Goal: Information Seeking & Learning: Check status

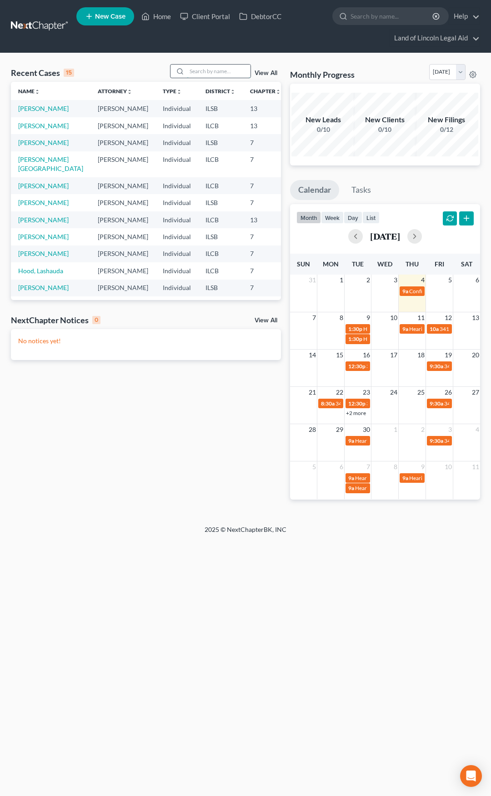
click at [202, 77] on input "search" at bounding box center [219, 71] width 64 height 13
type input "Alexander"
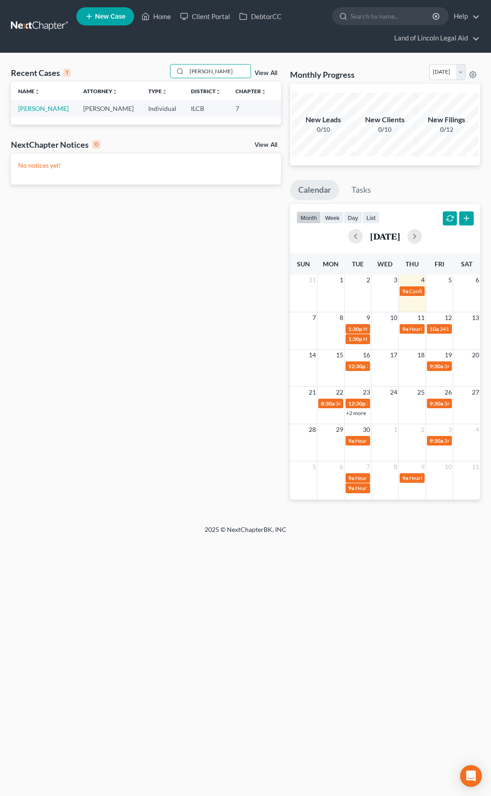
type input "Frields"
click at [28, 107] on link "[PERSON_NAME]" at bounding box center [43, 108] width 50 height 8
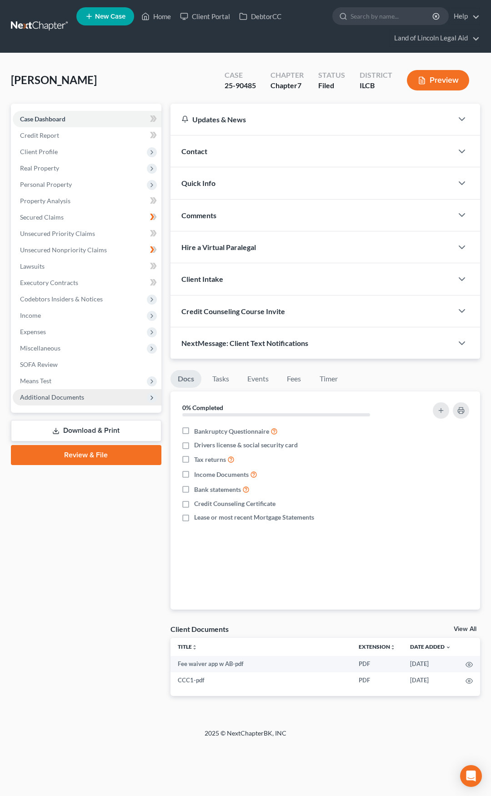
click at [115, 396] on span "Additional Documents" at bounding box center [87, 397] width 149 height 16
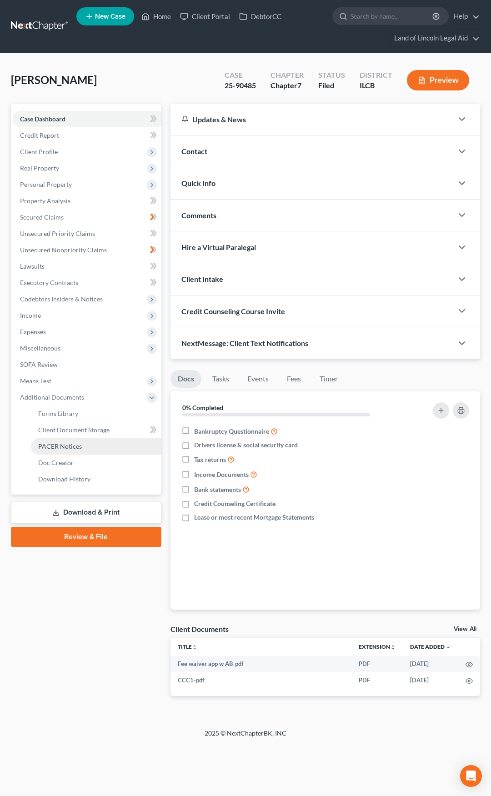
click at [88, 447] on link "PACER Notices" at bounding box center [96, 446] width 130 height 16
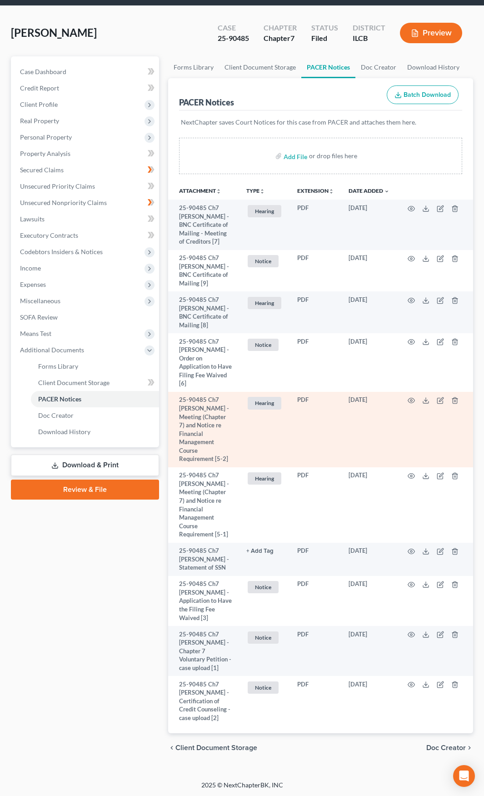
scroll to position [48, 0]
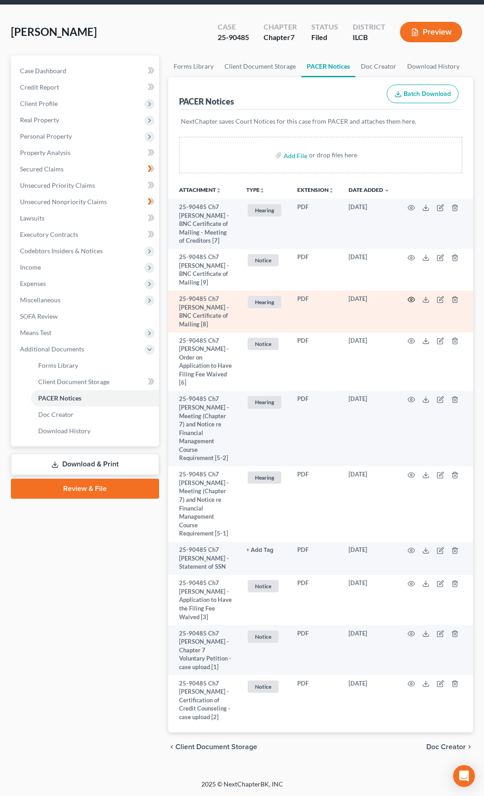
click at [410, 300] on icon "button" at bounding box center [411, 299] width 7 height 7
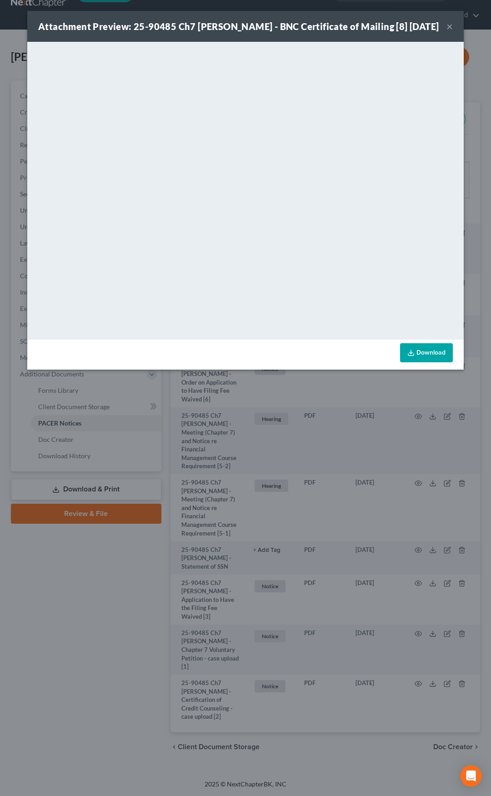
click at [446, 32] on button "×" at bounding box center [449, 26] width 6 height 11
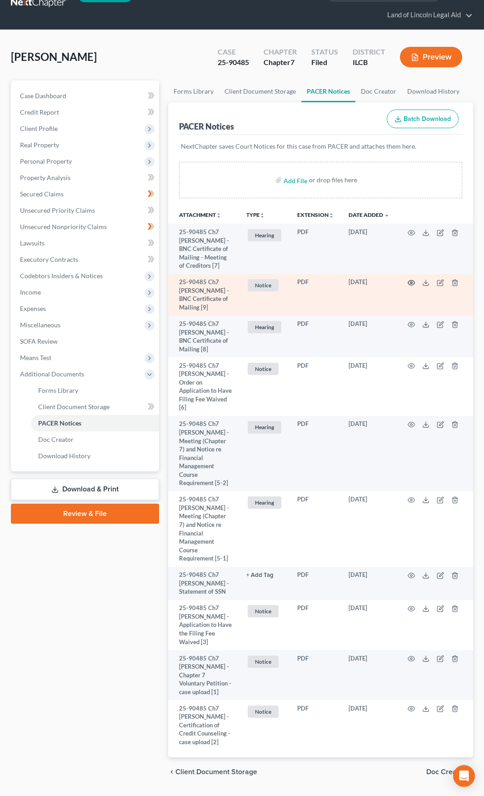
click at [412, 282] on circle "button" at bounding box center [411, 283] width 2 height 2
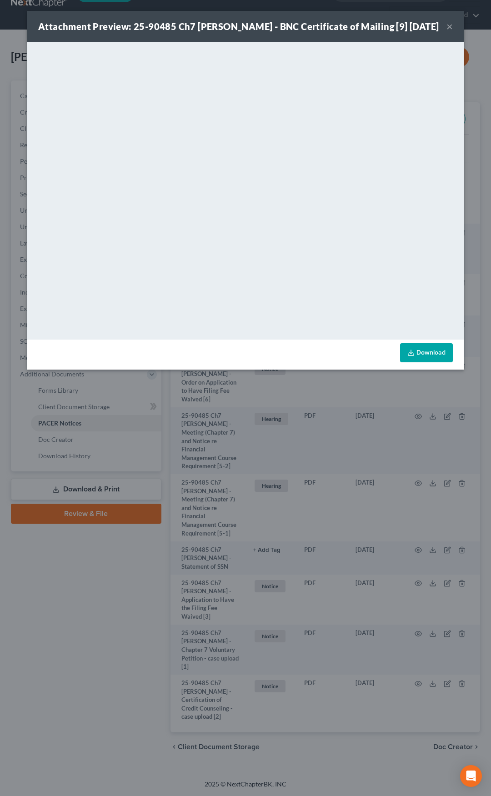
click at [448, 32] on button "×" at bounding box center [449, 26] width 6 height 11
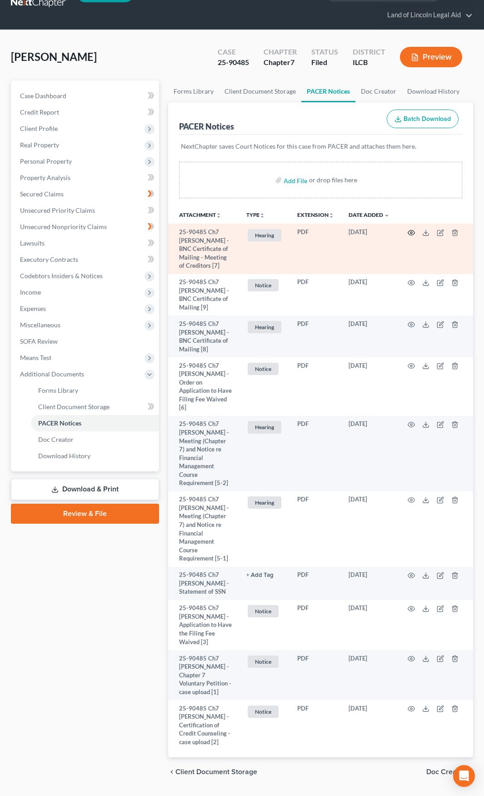
click at [408, 233] on icon "button" at bounding box center [411, 232] width 7 height 7
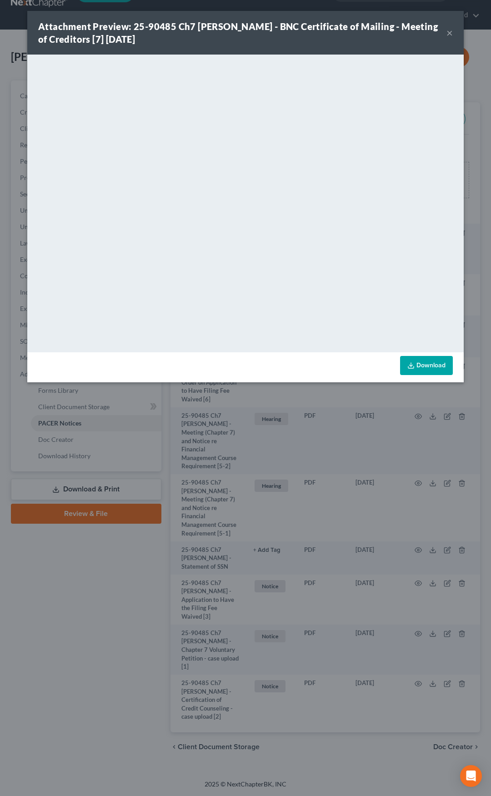
click at [449, 30] on button "×" at bounding box center [449, 32] width 6 height 11
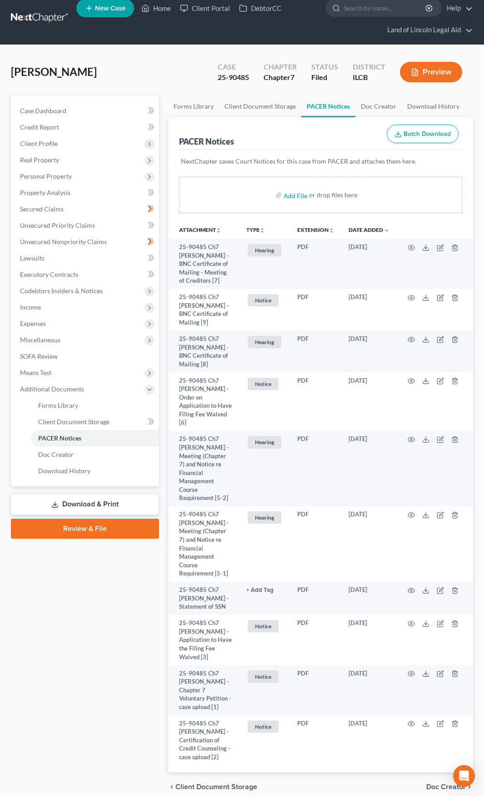
scroll to position [0, 0]
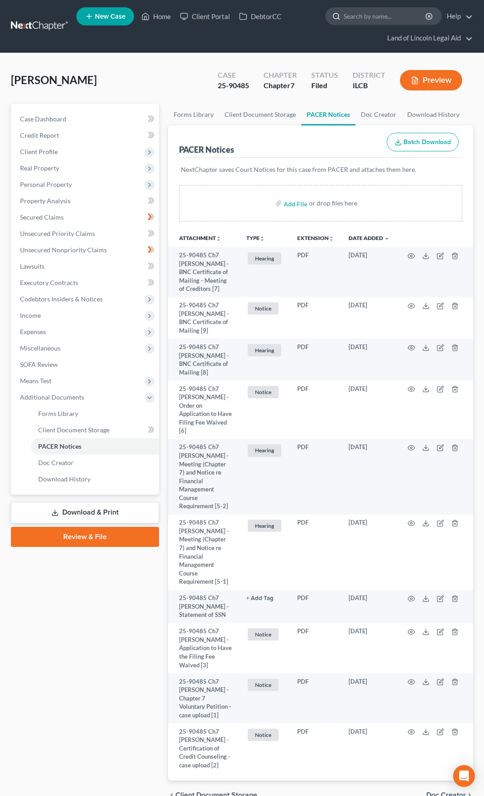
click at [362, 19] on input "search" at bounding box center [384, 16] width 83 height 17
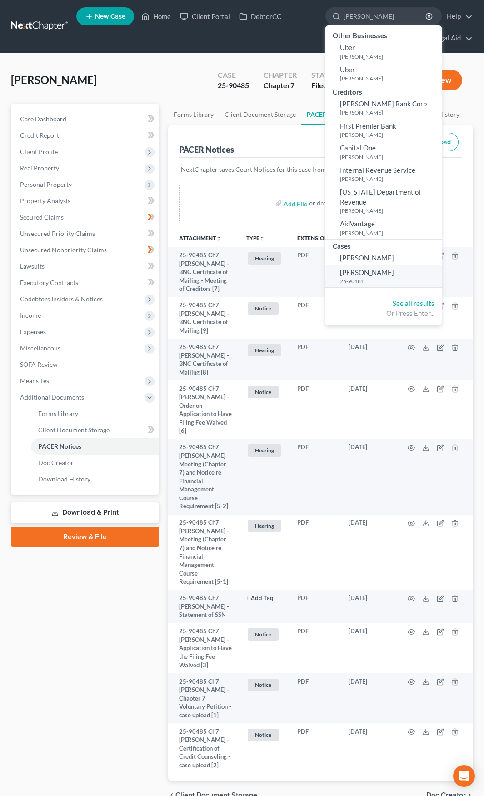
type input "Helfrich"
click at [369, 277] on small "25-90481" at bounding box center [389, 281] width 99 height 8
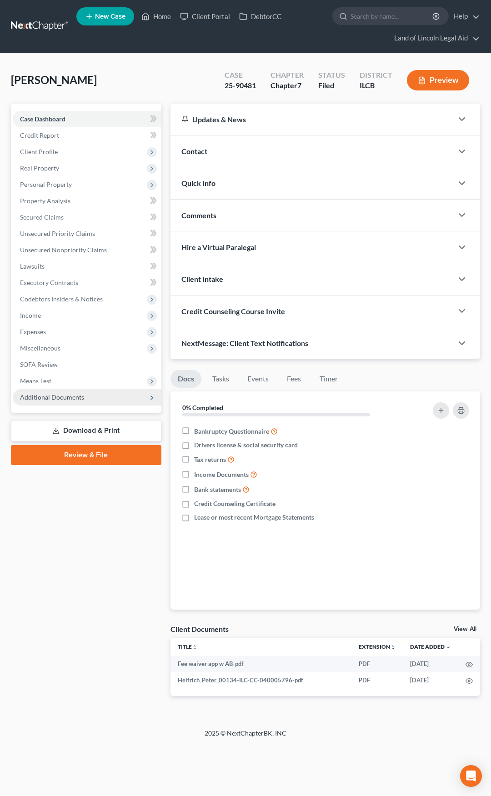
click at [121, 400] on span "Additional Documents" at bounding box center [87, 397] width 149 height 16
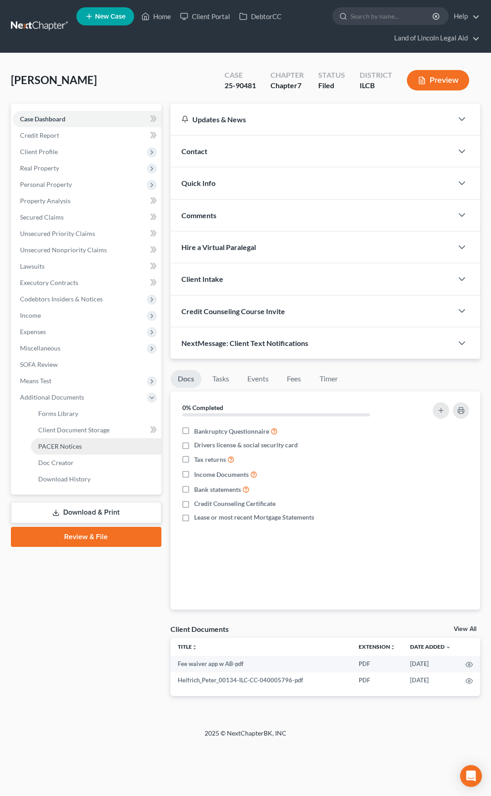
click at [105, 448] on link "PACER Notices" at bounding box center [96, 446] width 130 height 16
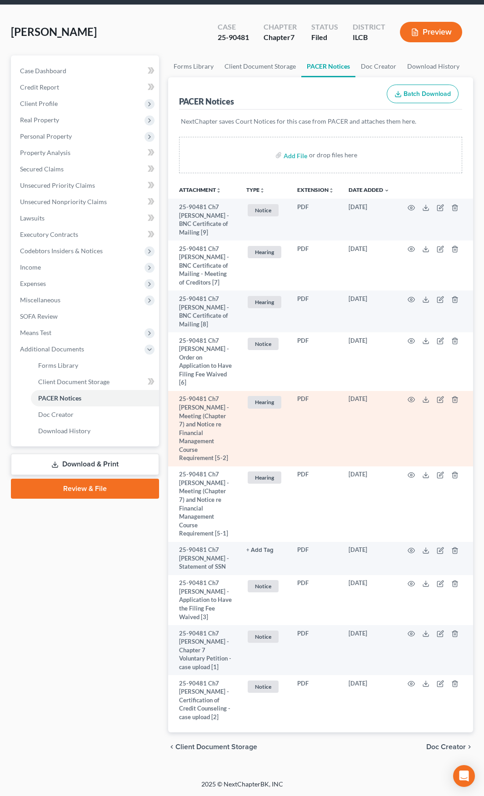
scroll to position [99, 0]
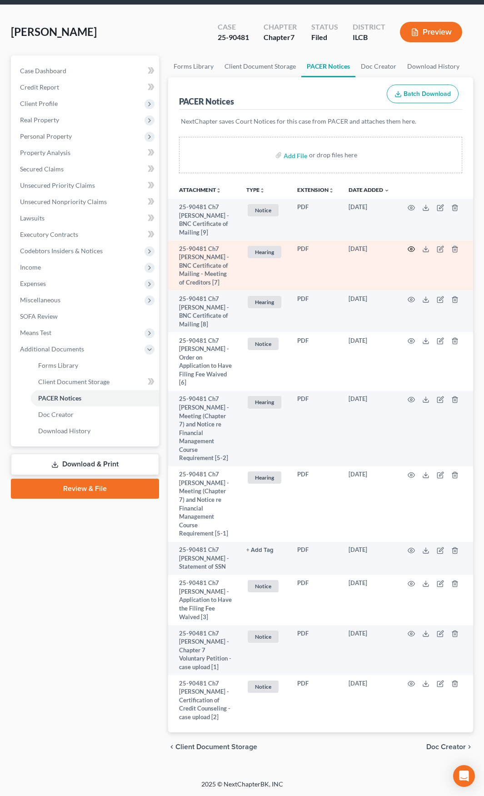
click at [409, 245] on icon "button" at bounding box center [411, 248] width 7 height 7
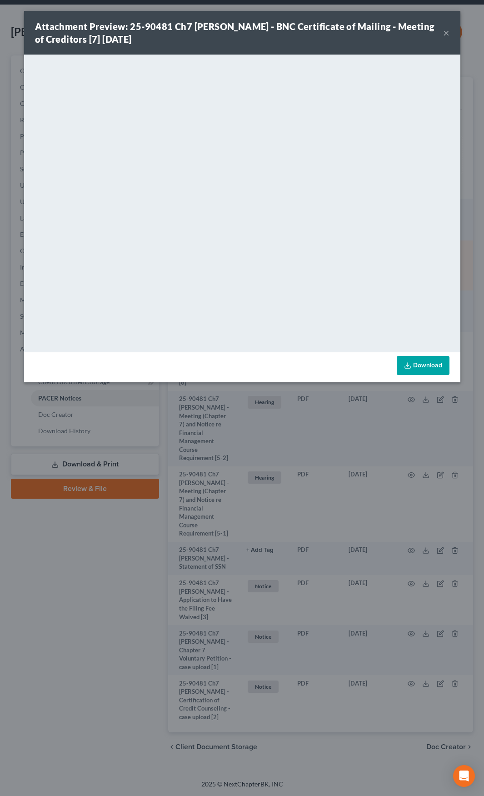
scroll to position [23, 0]
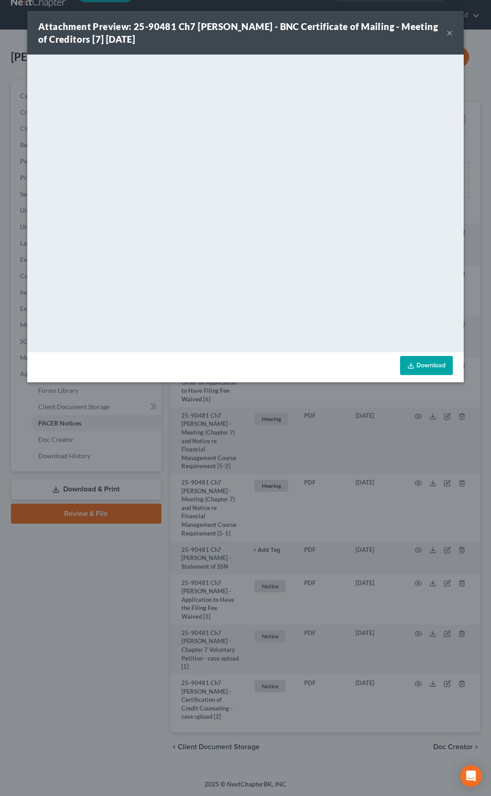
click at [446, 31] on button "×" at bounding box center [449, 32] width 6 height 11
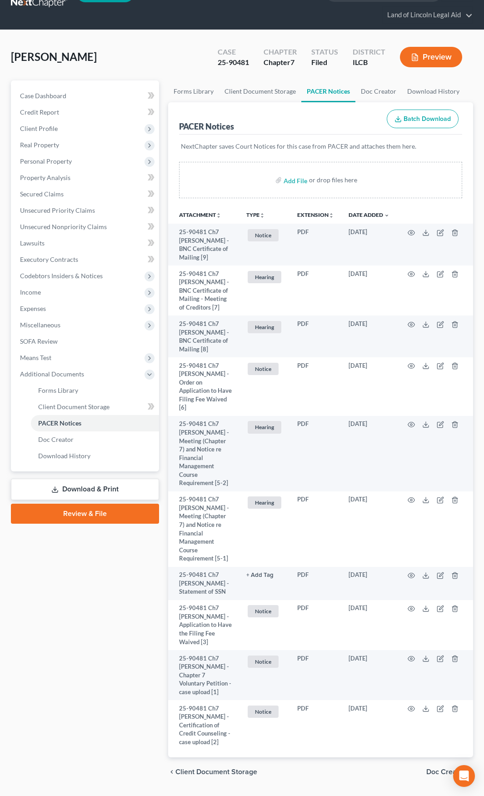
scroll to position [0, 0]
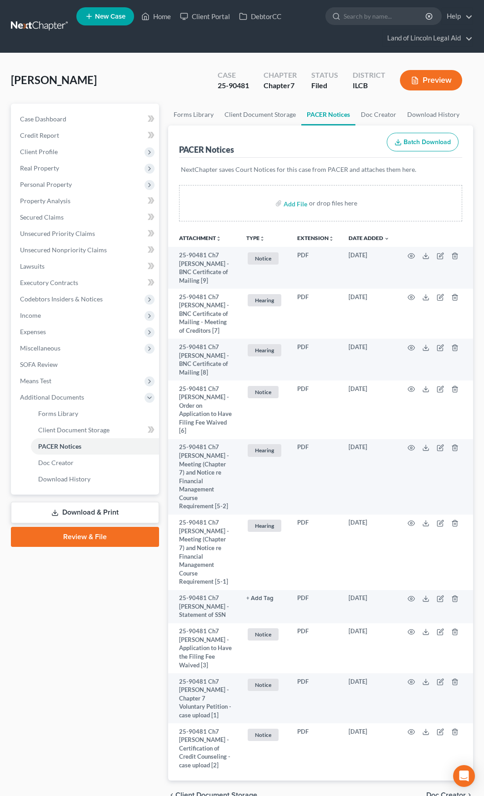
click at [42, 28] on link at bounding box center [40, 26] width 58 height 16
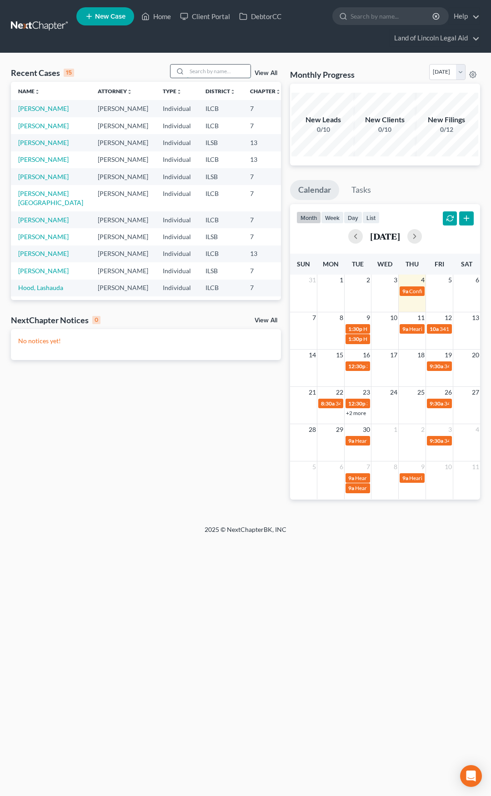
click at [211, 70] on input "search" at bounding box center [219, 71] width 64 height 13
click at [264, 75] on link "View All" at bounding box center [265, 73] width 23 height 6
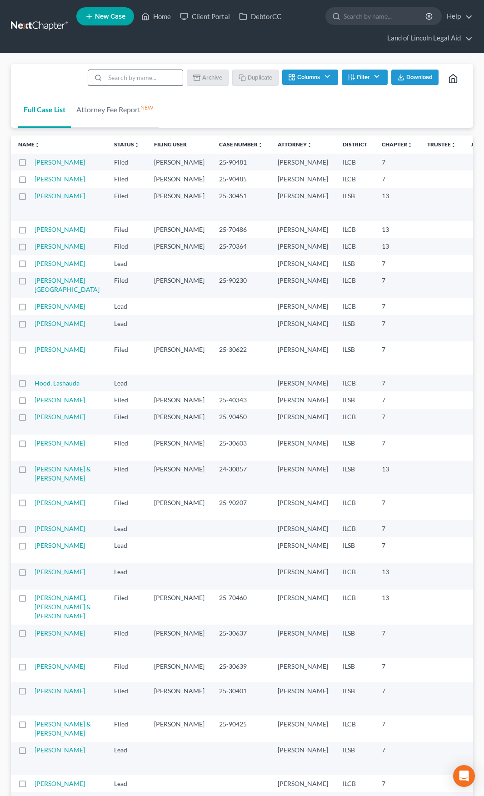
click at [140, 77] on input "search" at bounding box center [144, 77] width 78 height 15
type input "Helfrich"
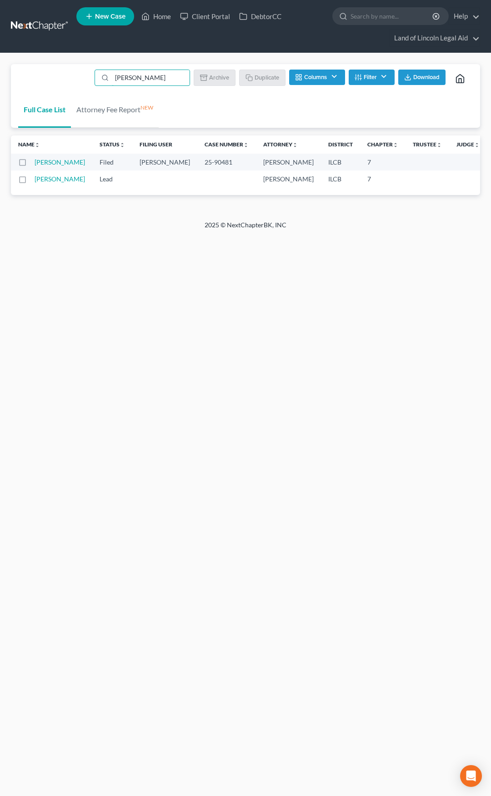
click at [31, 181] on label at bounding box center [31, 181] width 0 height 0
click at [35, 180] on input "checkbox" at bounding box center [38, 177] width 6 height 6
click at [219, 77] on button "Archive" at bounding box center [215, 77] width 41 height 15
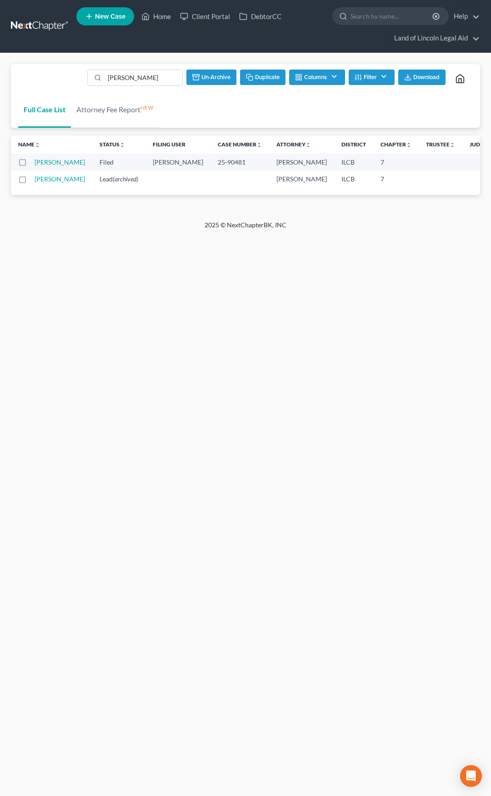
checkbox input "false"
click at [40, 28] on link at bounding box center [40, 26] width 58 height 16
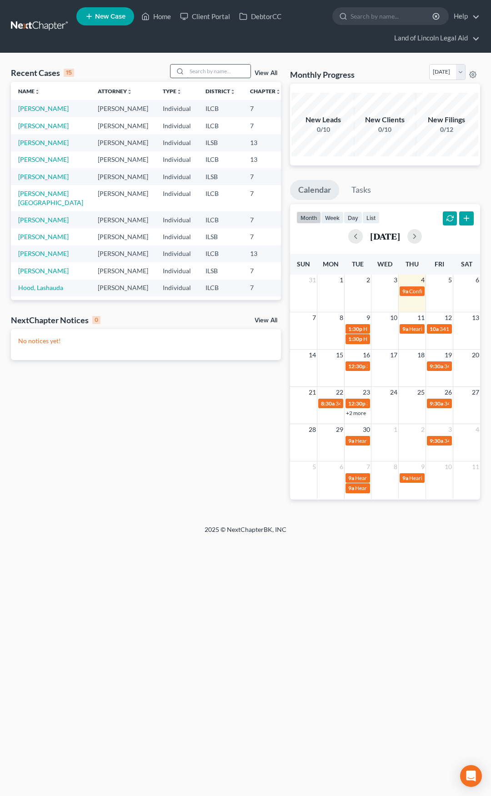
click at [217, 73] on input "search" at bounding box center [219, 71] width 64 height 13
type input "Hibler"
type input "Hill"
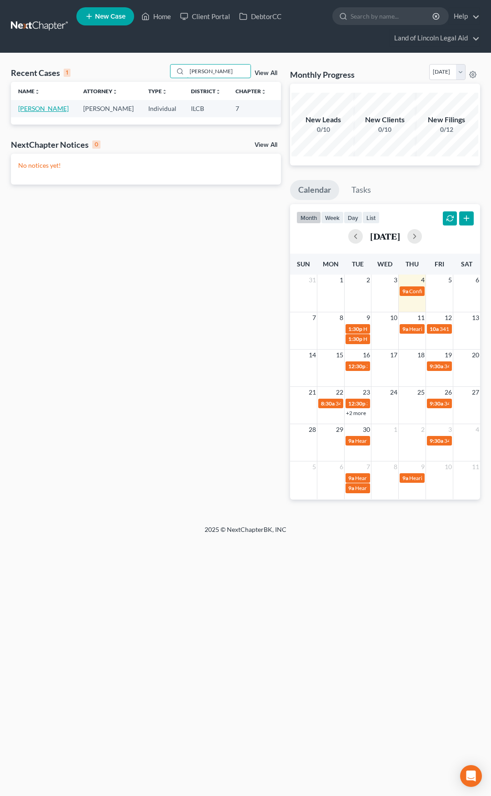
type input "Howell"
click at [27, 110] on link "[PERSON_NAME]" at bounding box center [43, 108] width 50 height 8
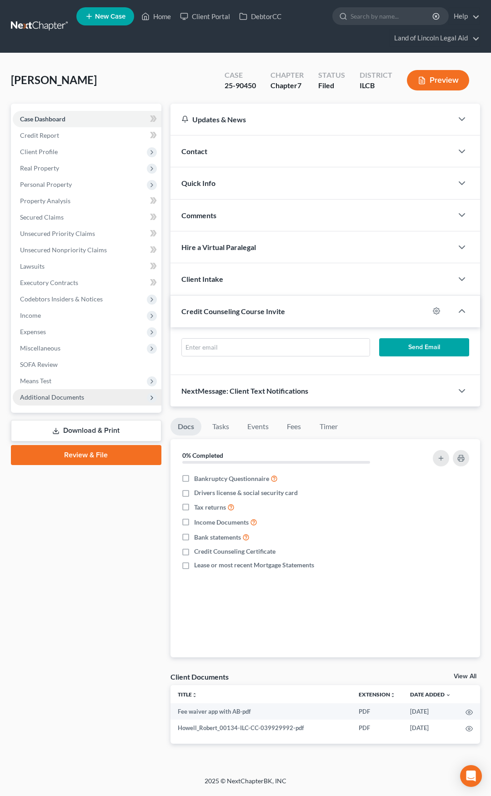
click at [96, 398] on span "Additional Documents" at bounding box center [87, 397] width 149 height 16
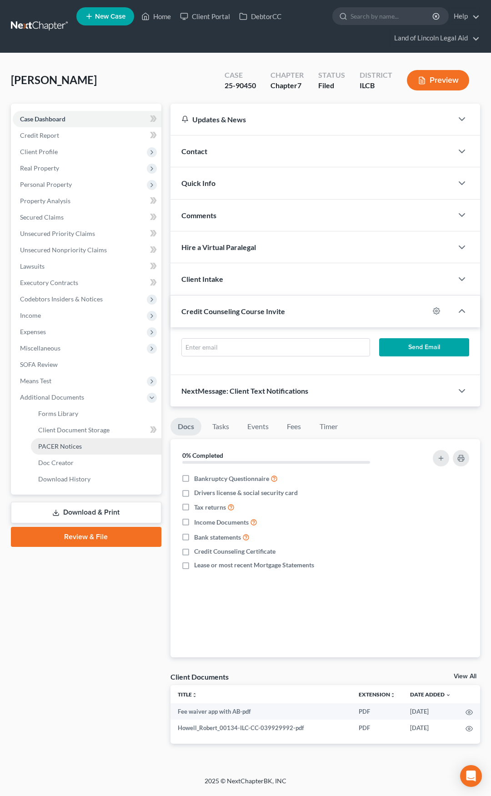
click at [91, 448] on link "PACER Notices" at bounding box center [96, 446] width 130 height 16
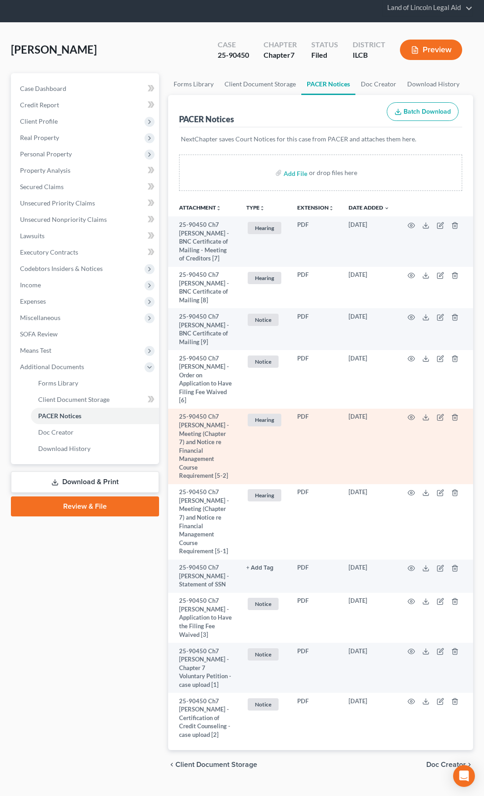
scroll to position [48, 0]
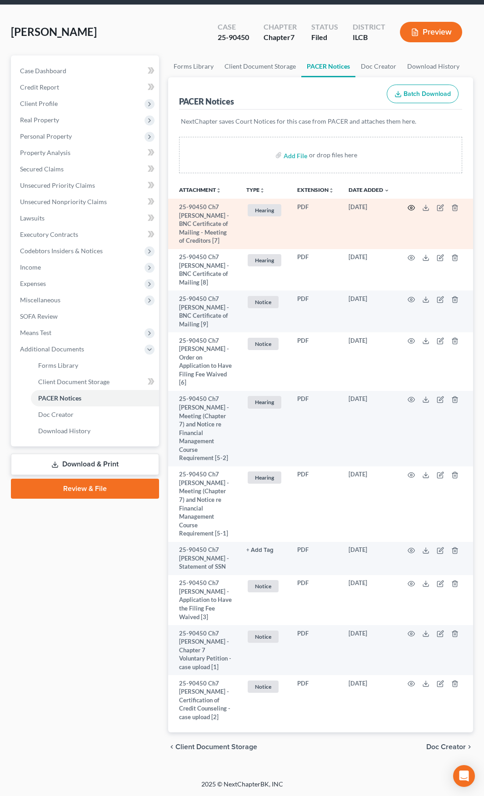
click at [412, 206] on icon "button" at bounding box center [411, 207] width 7 height 7
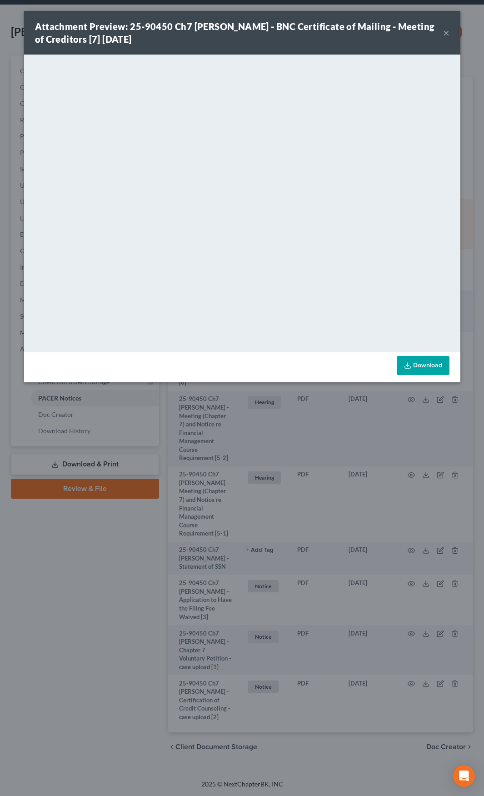
scroll to position [23, 0]
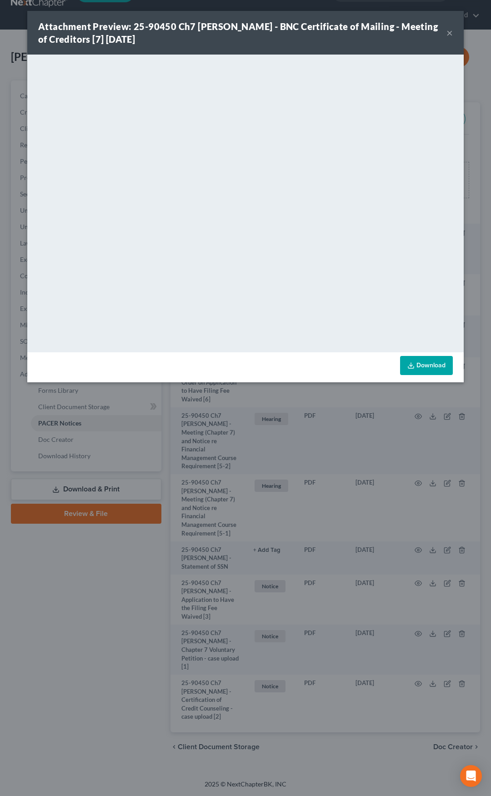
click at [448, 34] on button "×" at bounding box center [449, 32] width 6 height 11
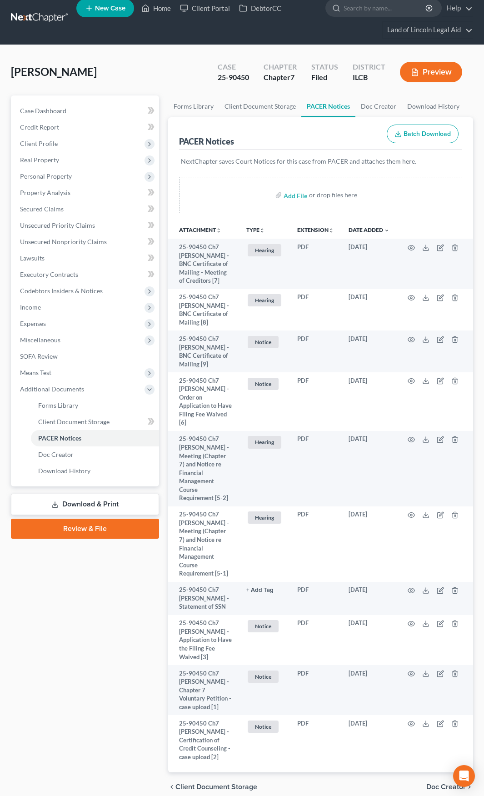
scroll to position [0, 0]
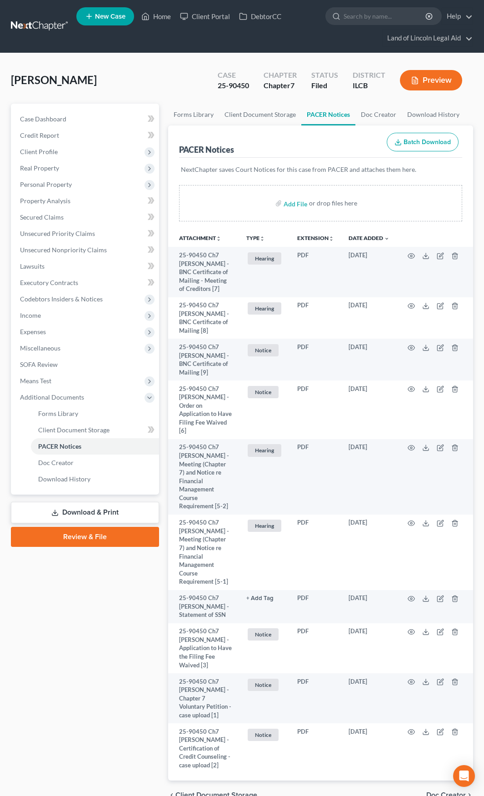
click at [34, 30] on link at bounding box center [40, 26] width 58 height 16
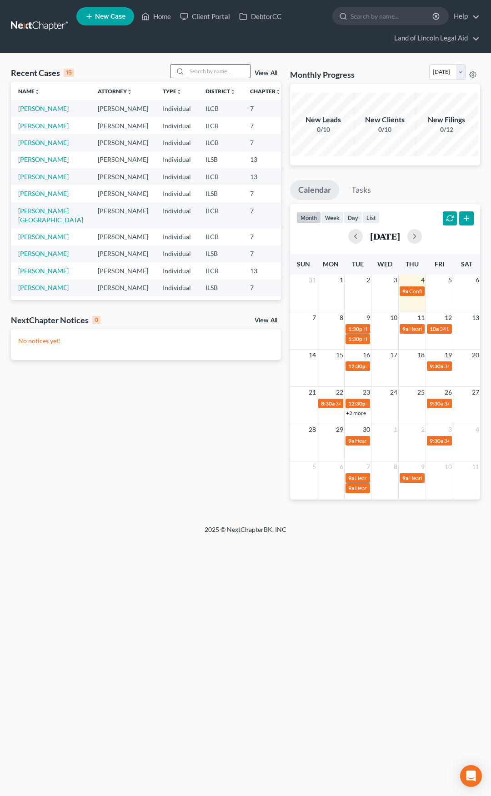
click at [198, 72] on input "search" at bounding box center [219, 71] width 64 height 13
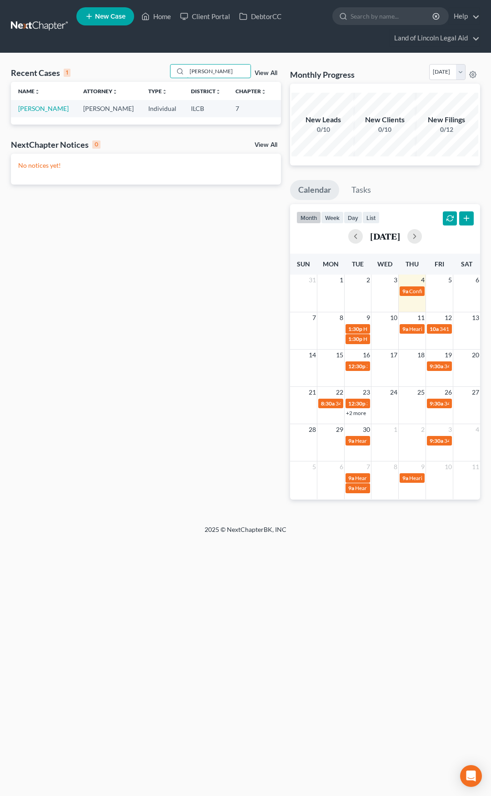
type input "[PERSON_NAME]"
click at [30, 112] on link "[PERSON_NAME]" at bounding box center [43, 108] width 50 height 8
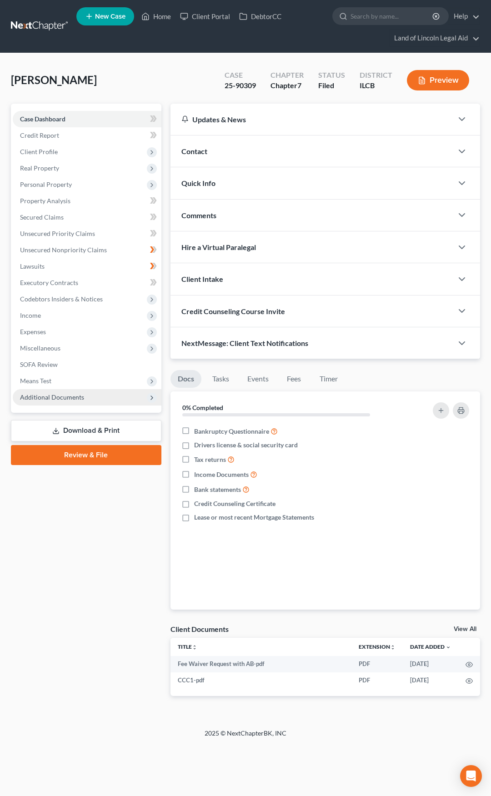
click at [109, 393] on span "Additional Documents" at bounding box center [87, 397] width 149 height 16
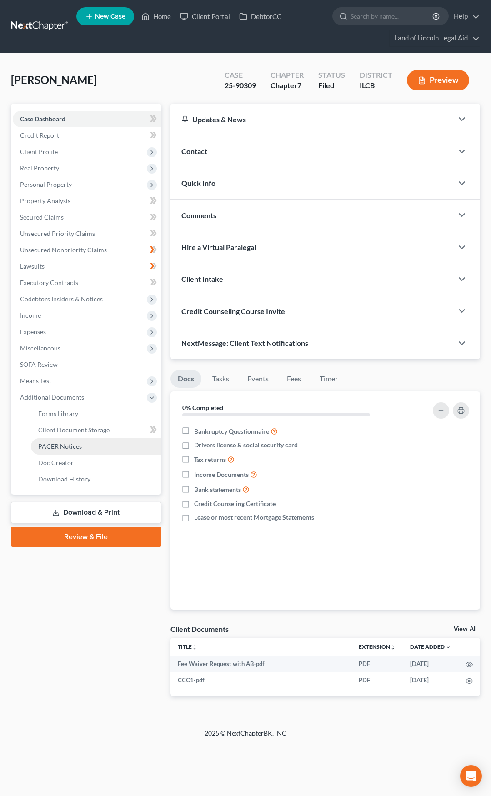
click at [102, 448] on link "PACER Notices" at bounding box center [96, 446] width 130 height 16
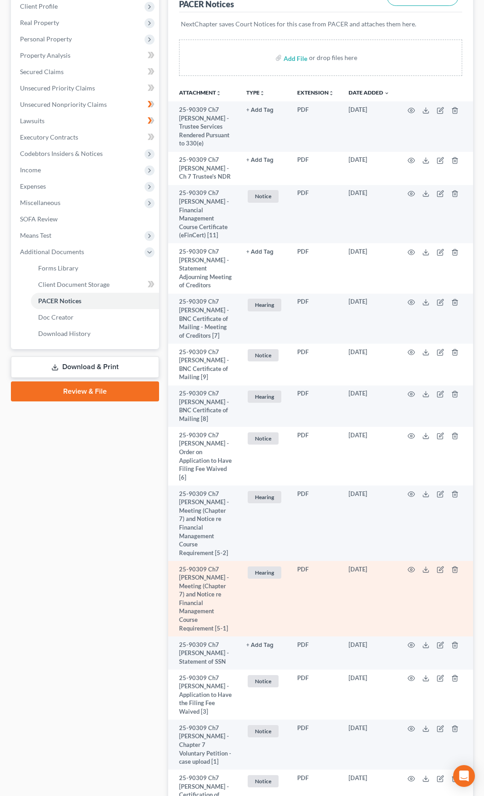
scroll to position [143, 0]
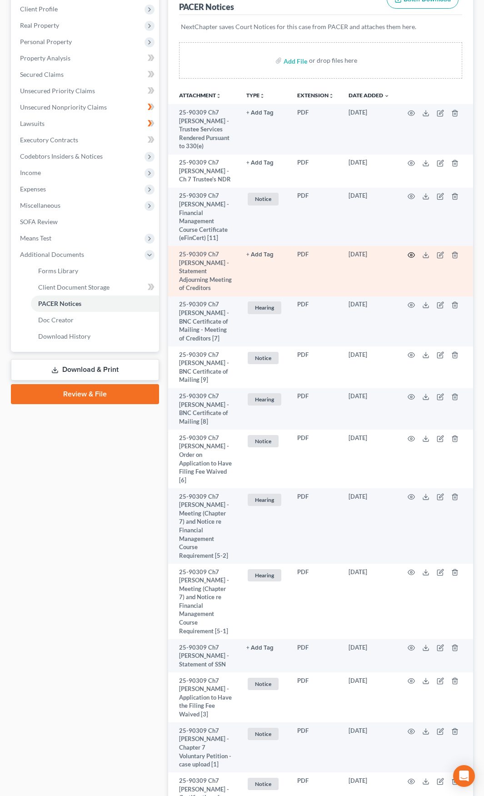
click at [413, 259] on icon "button" at bounding box center [411, 254] width 7 height 7
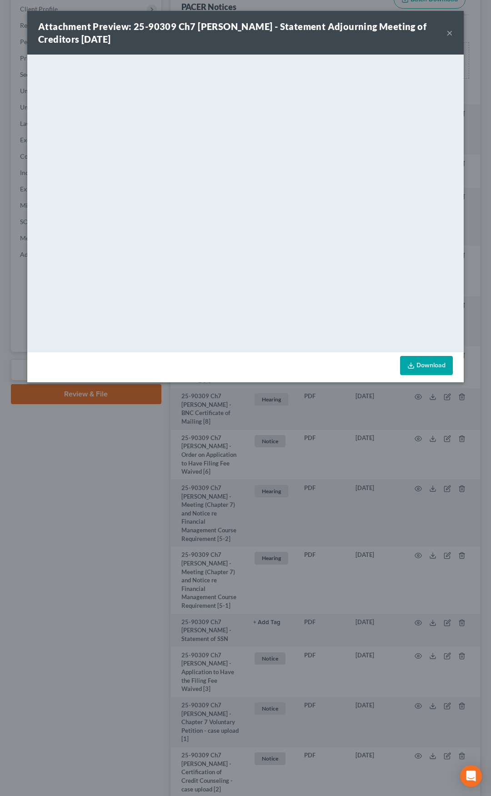
click at [447, 34] on button "×" at bounding box center [449, 32] width 6 height 11
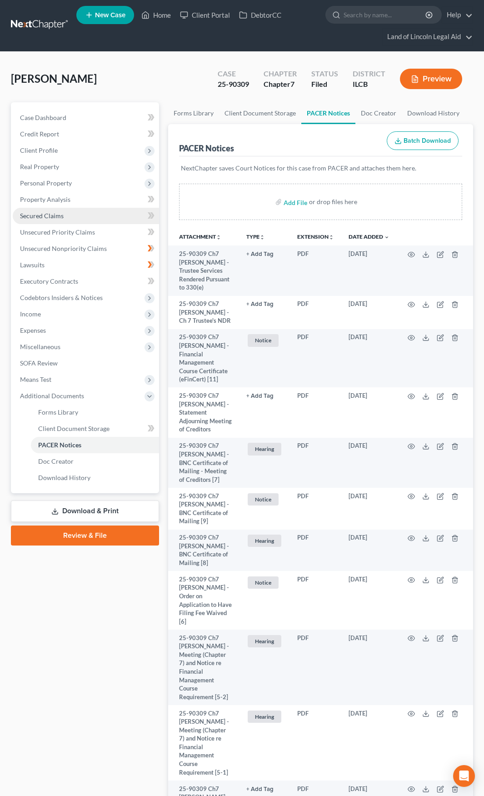
scroll to position [0, 0]
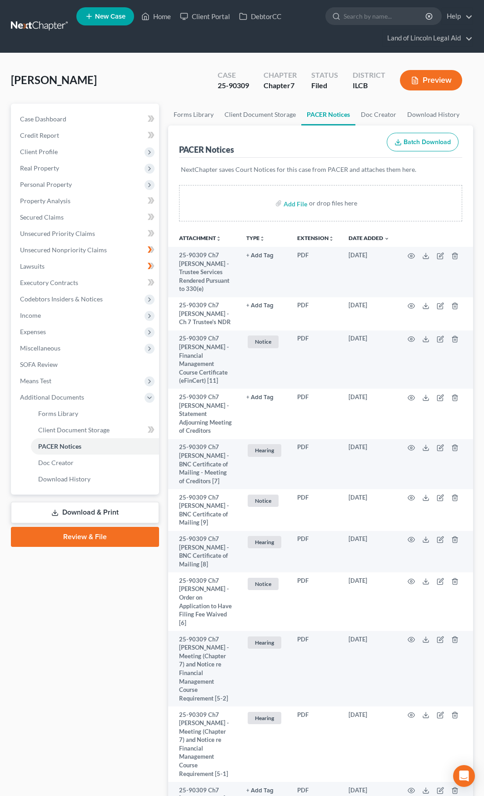
click at [37, 23] on link at bounding box center [40, 26] width 58 height 16
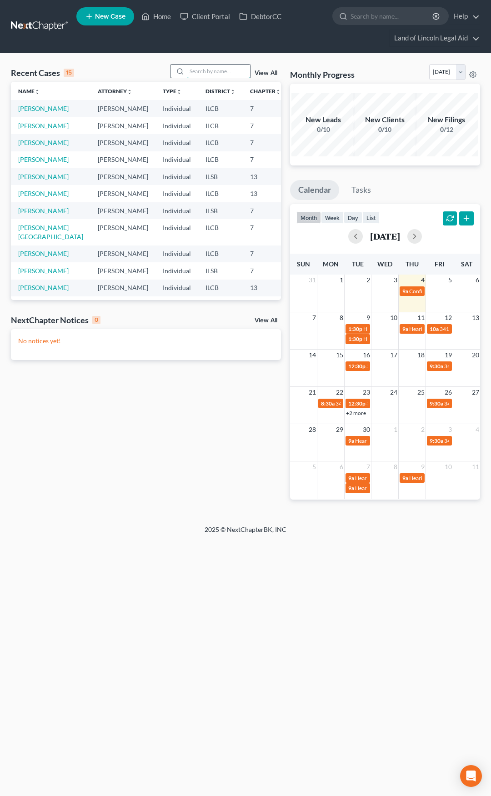
click at [198, 74] on input "search" at bounding box center [219, 71] width 64 height 13
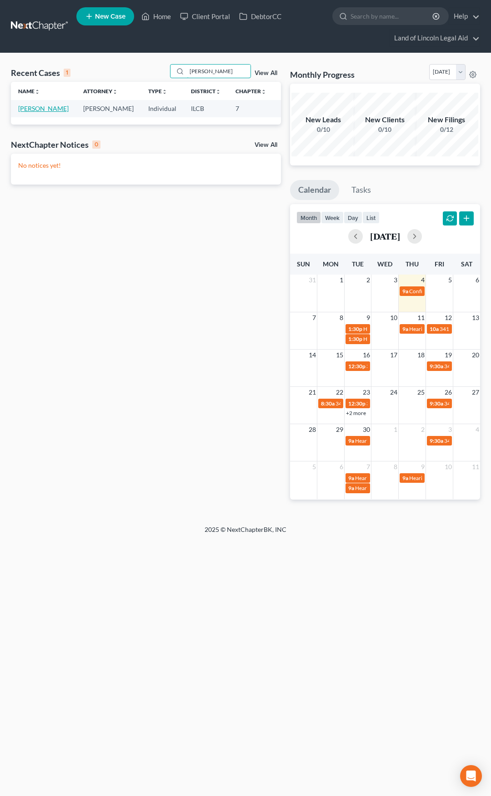
type input "[PERSON_NAME]"
click at [30, 112] on link "[PERSON_NAME]" at bounding box center [43, 108] width 50 height 8
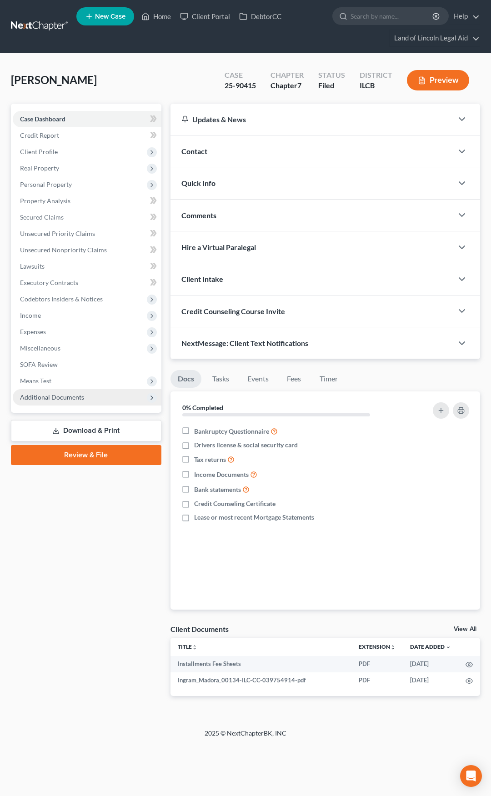
click at [114, 396] on span "Additional Documents" at bounding box center [87, 397] width 149 height 16
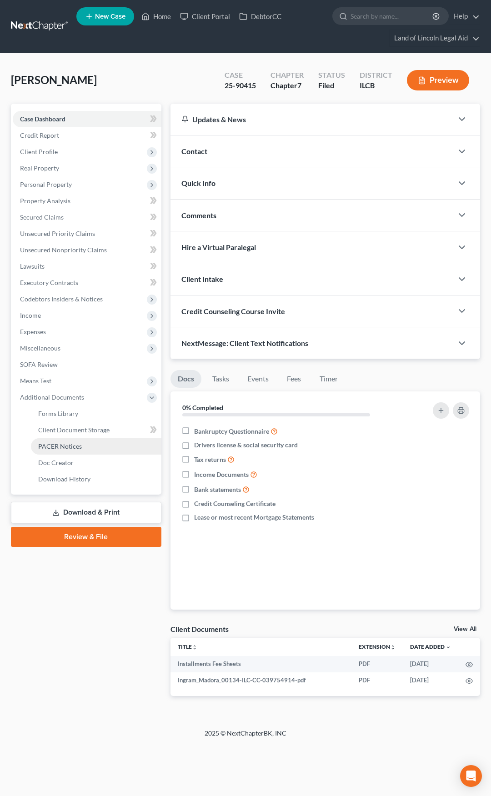
click at [94, 448] on link "PACER Notices" at bounding box center [96, 446] width 130 height 16
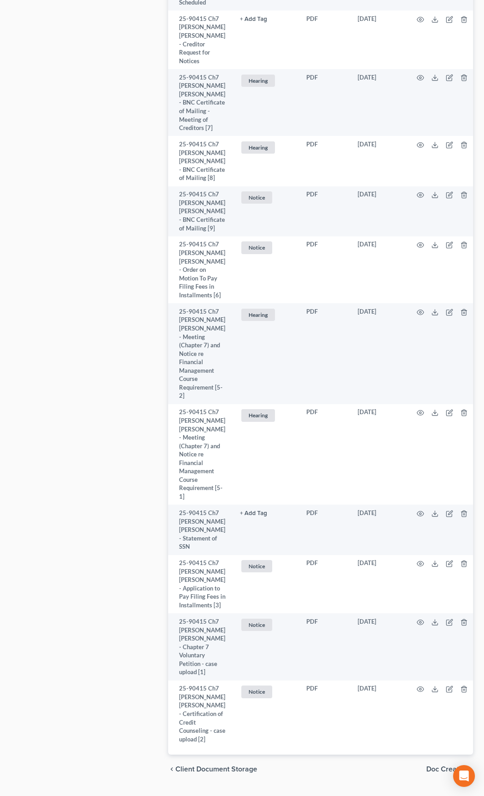
scroll to position [773, 0]
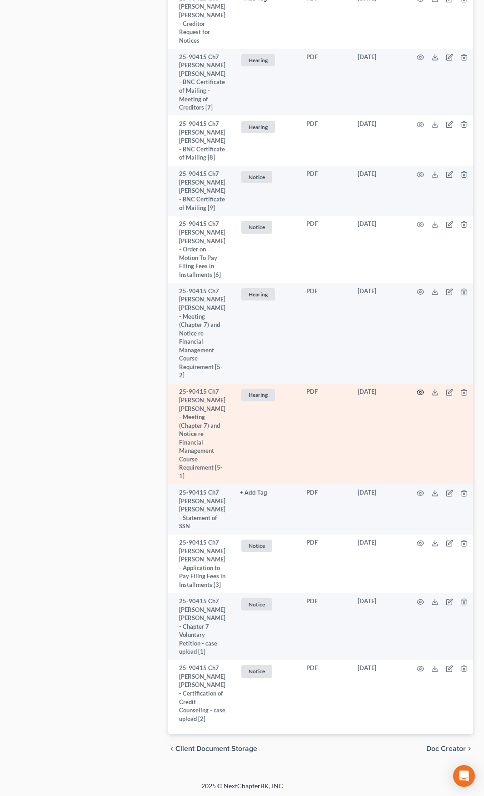
click at [417, 388] on icon "button" at bounding box center [420, 391] width 7 height 7
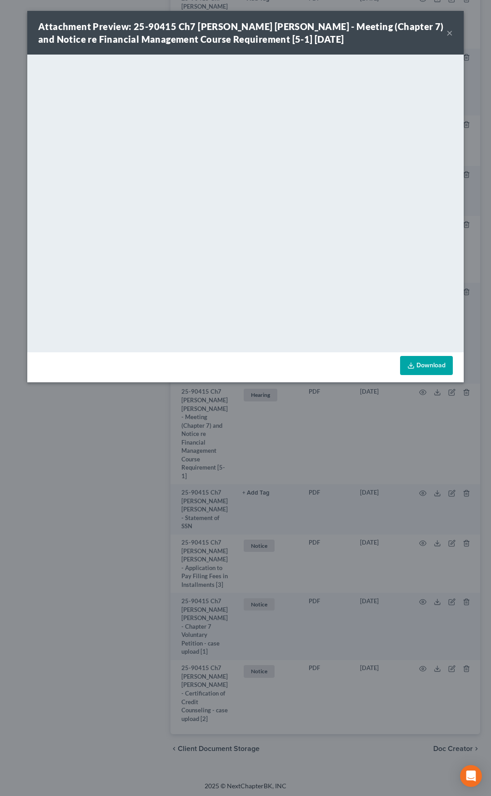
click at [449, 33] on button "×" at bounding box center [449, 32] width 6 height 11
